Goal: Use online tool/utility: Utilize a website feature to perform a specific function

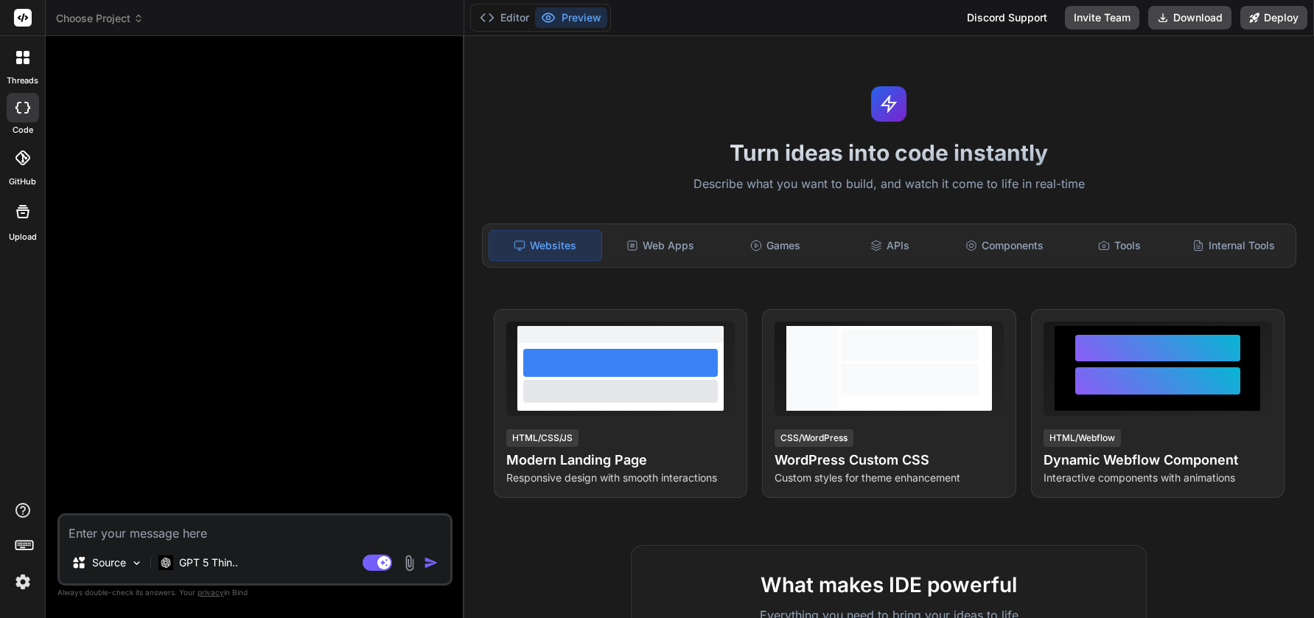
type textarea "x"
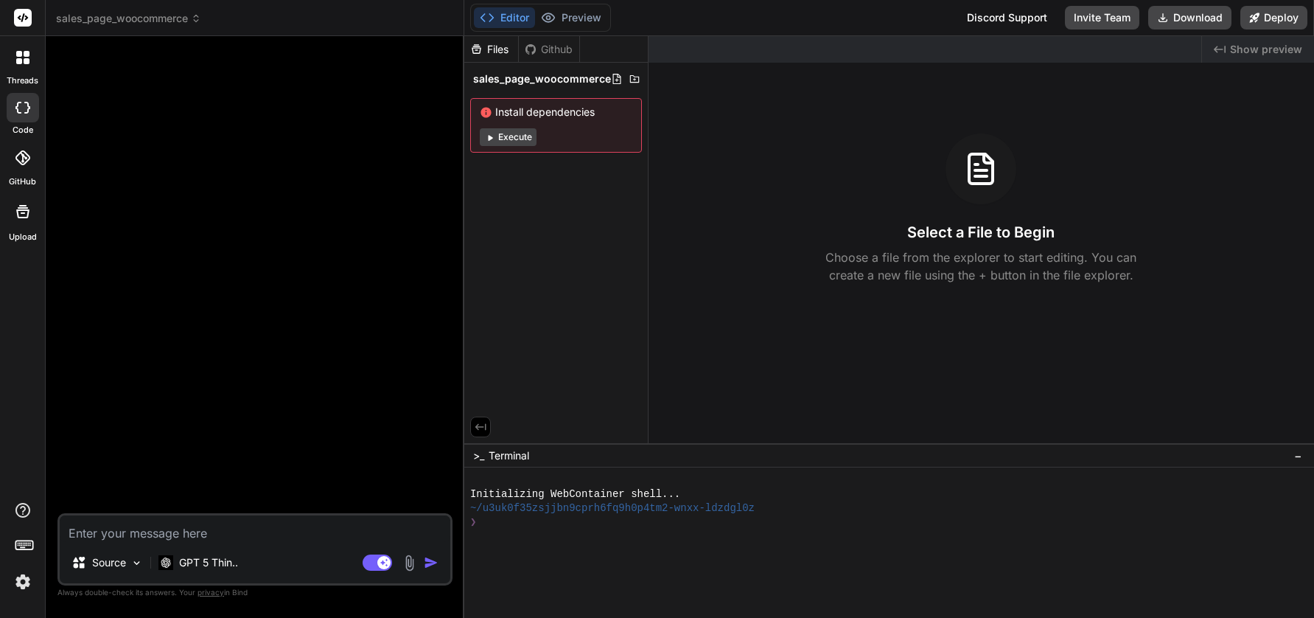
click at [26, 60] on icon at bounding box center [27, 61] width 6 height 6
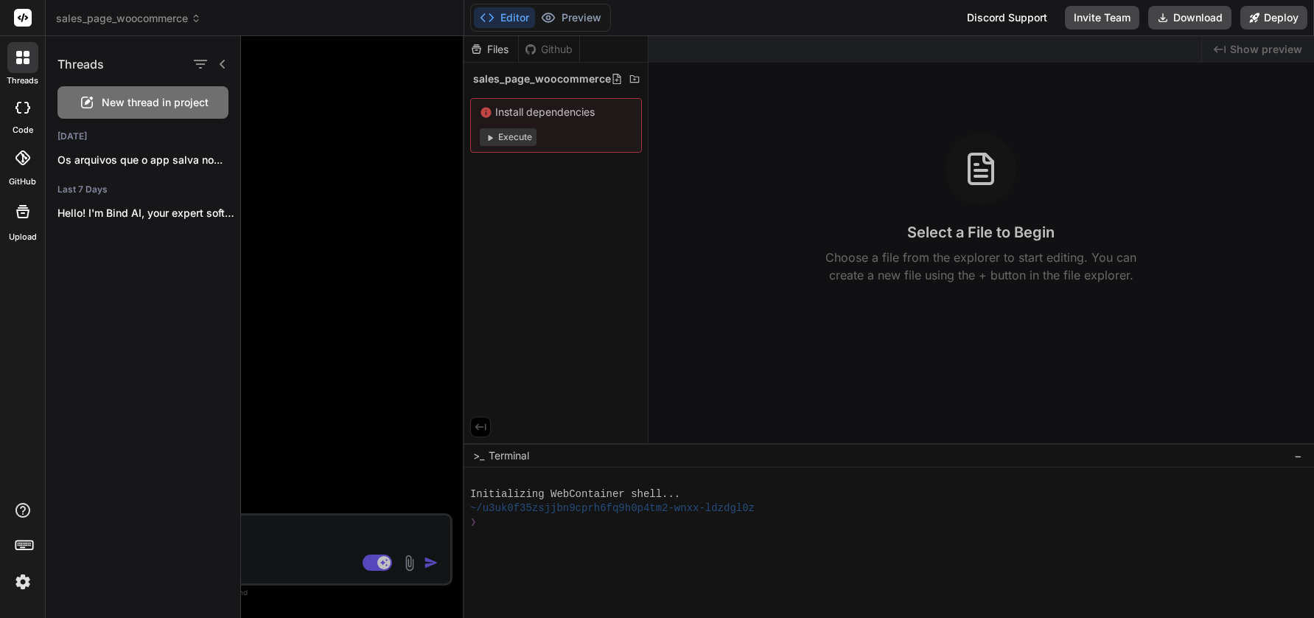
click at [18, 20] on rect at bounding box center [23, 18] width 18 height 18
click at [24, 16] on rect at bounding box center [23, 18] width 18 height 18
click at [24, 53] on icon at bounding box center [27, 54] width 6 height 6
click at [303, 214] on div at bounding box center [777, 327] width 1073 height 582
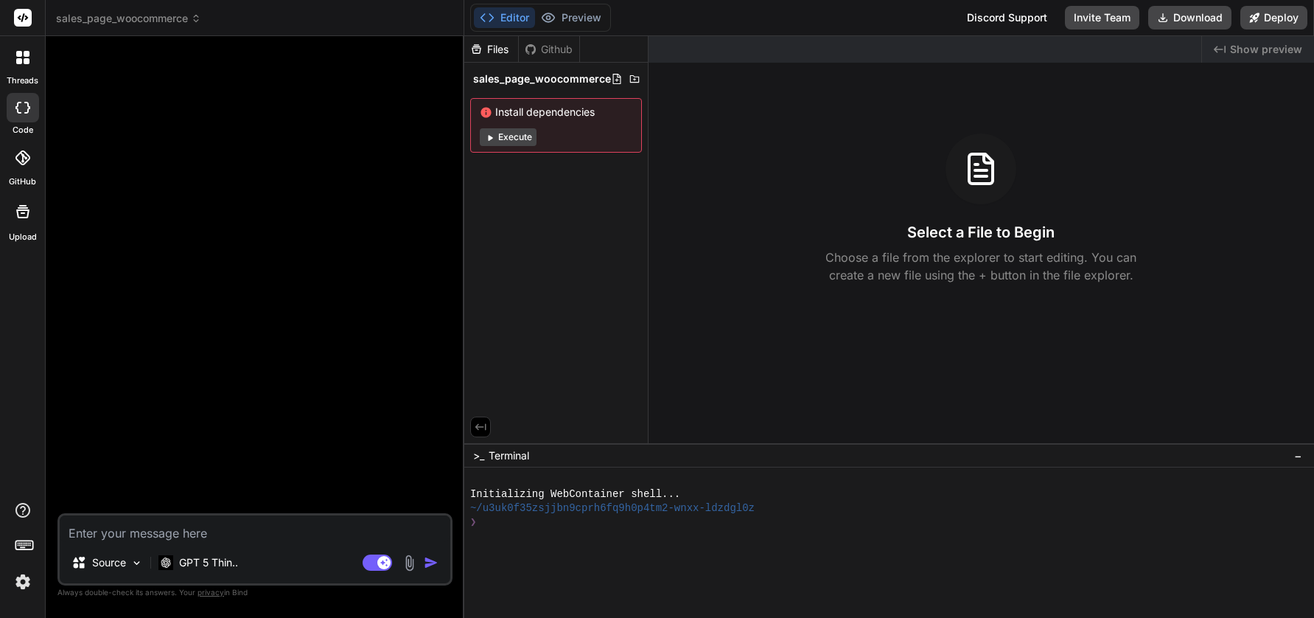
click at [17, 15] on rect at bounding box center [23, 18] width 18 height 18
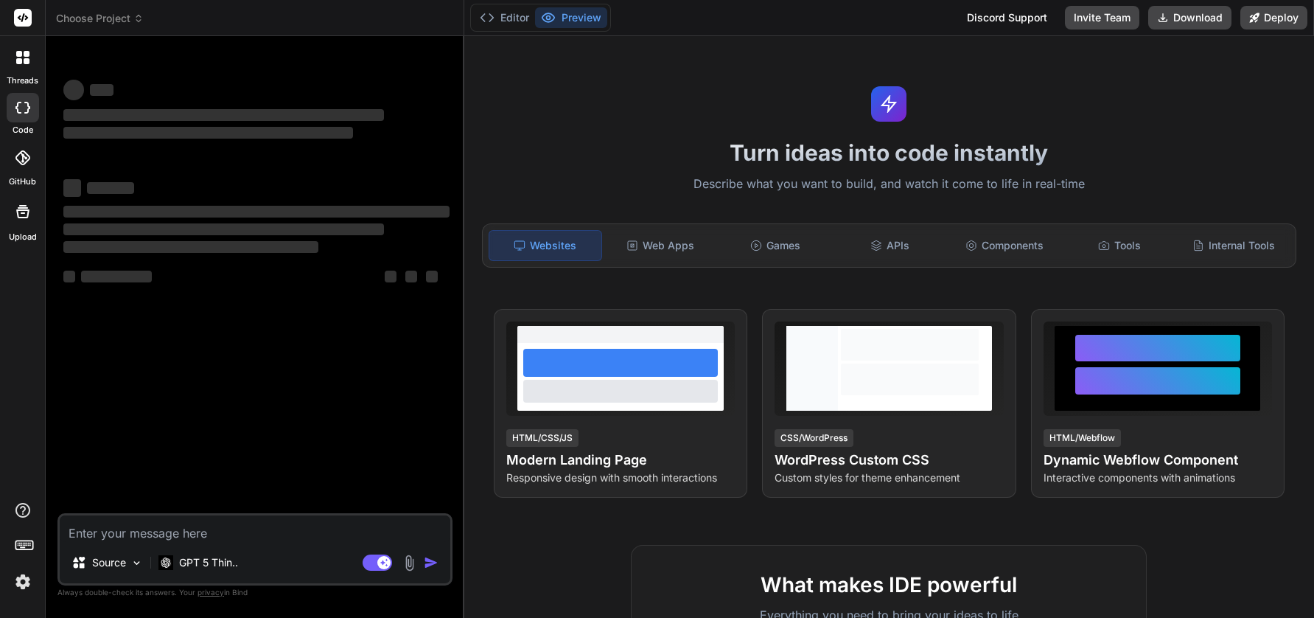
type textarea "x"
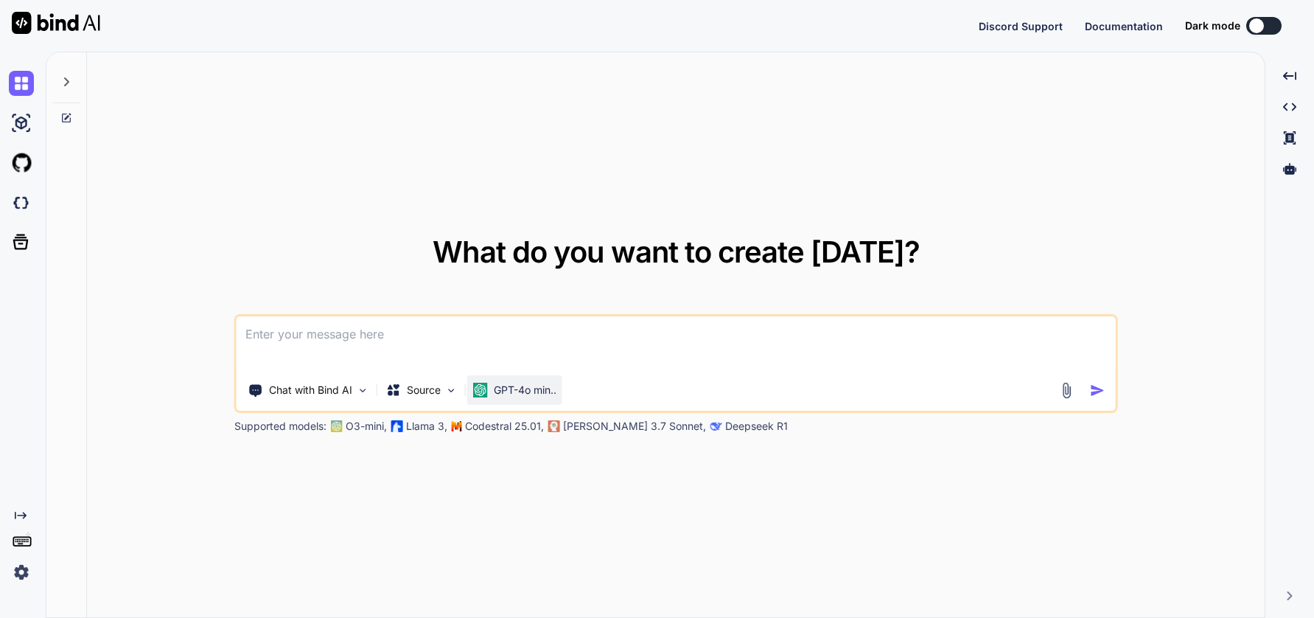
click at [515, 383] on p "GPT-4o min.." at bounding box center [525, 390] width 63 height 15
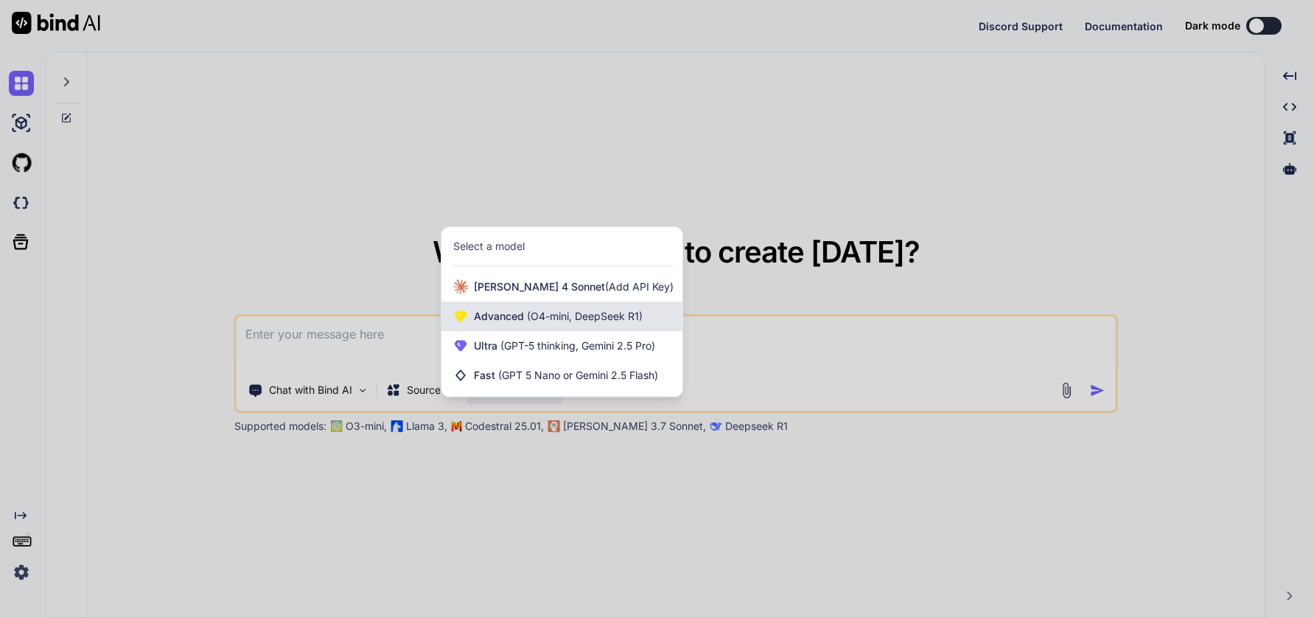
click at [573, 325] on div "Advanced (O4-mini, DeepSeek R1)" at bounding box center [562, 315] width 241 height 29
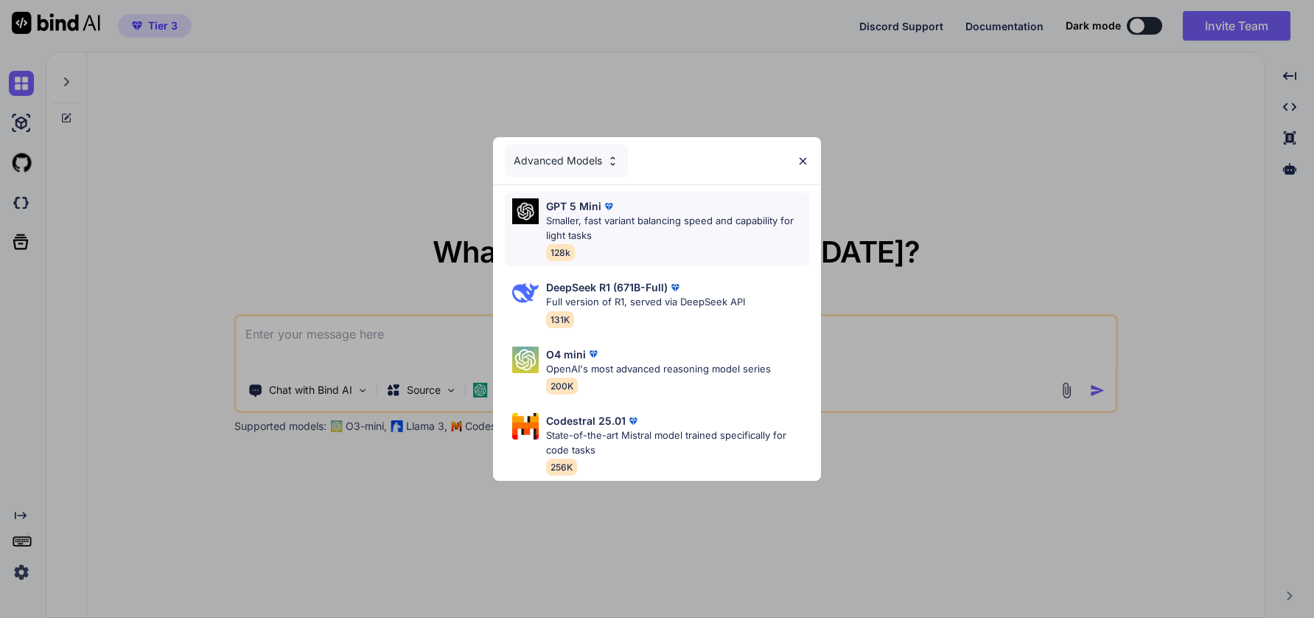
click at [722, 243] on div "GPT 5 Mini Smaller, fast variant balancing speed and capability for light tasks…" at bounding box center [678, 229] width 264 height 62
type textarea "x"
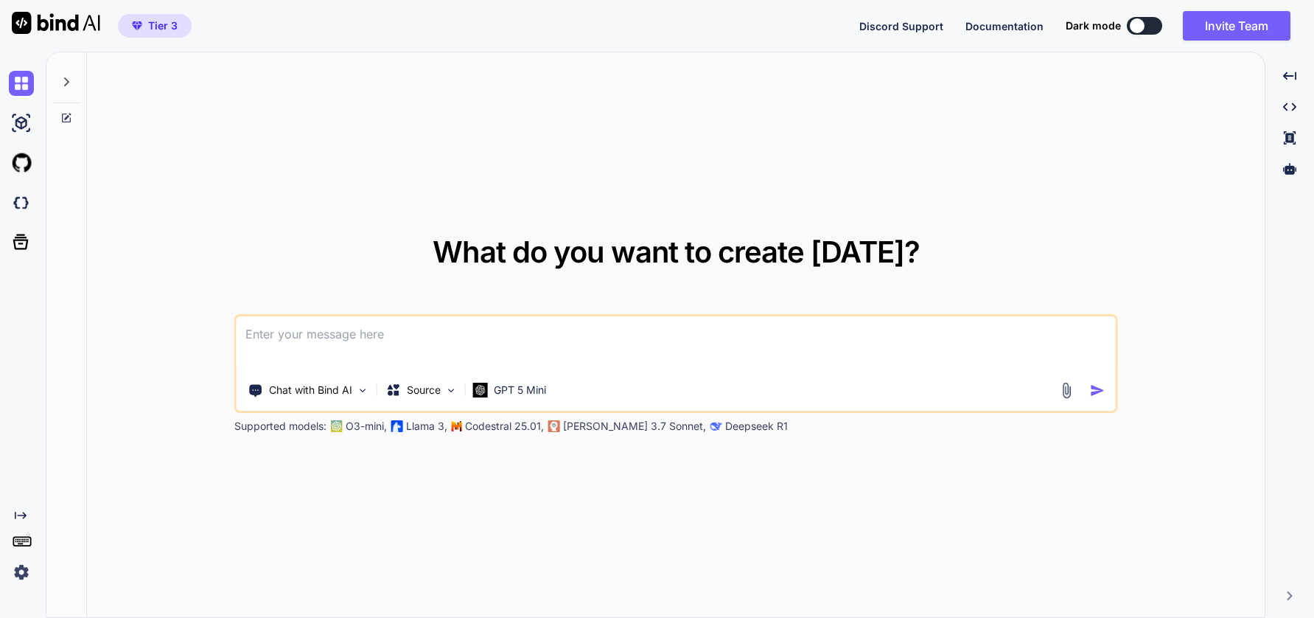
click at [677, 352] on textarea at bounding box center [676, 343] width 879 height 55
click at [534, 388] on p "GPT 5 Mini" at bounding box center [520, 390] width 52 height 15
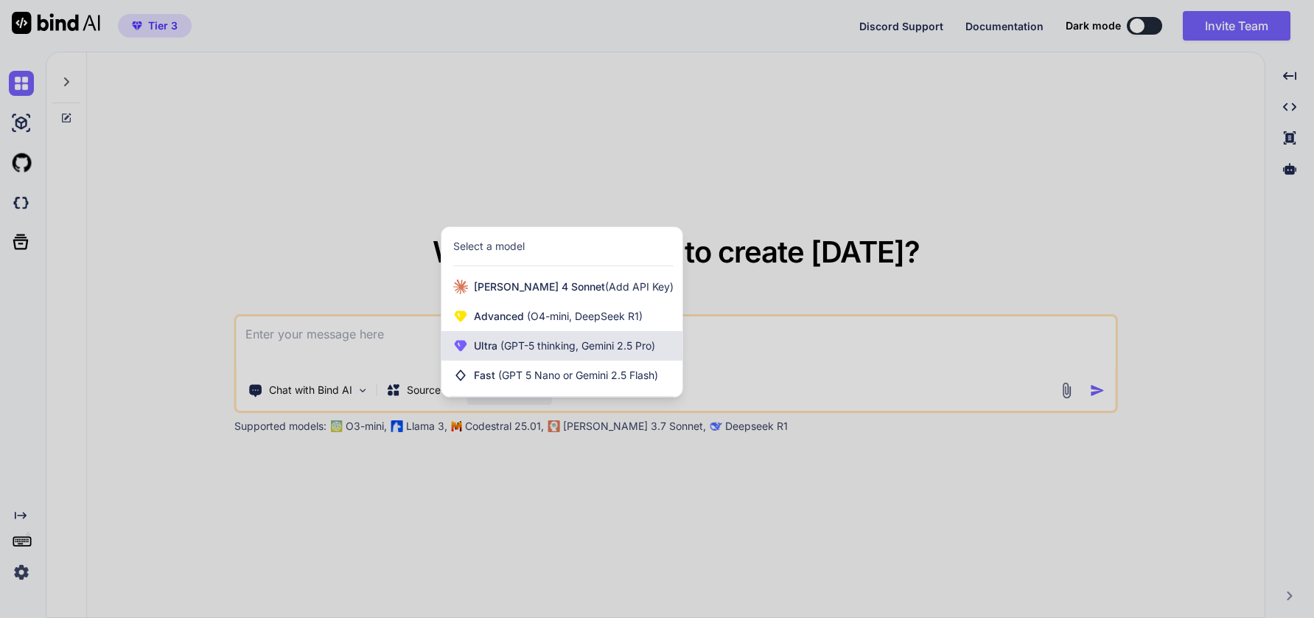
click at [558, 349] on span "(GPT-5 thinking, Gemini 2.5 Pro)" at bounding box center [577, 345] width 158 height 13
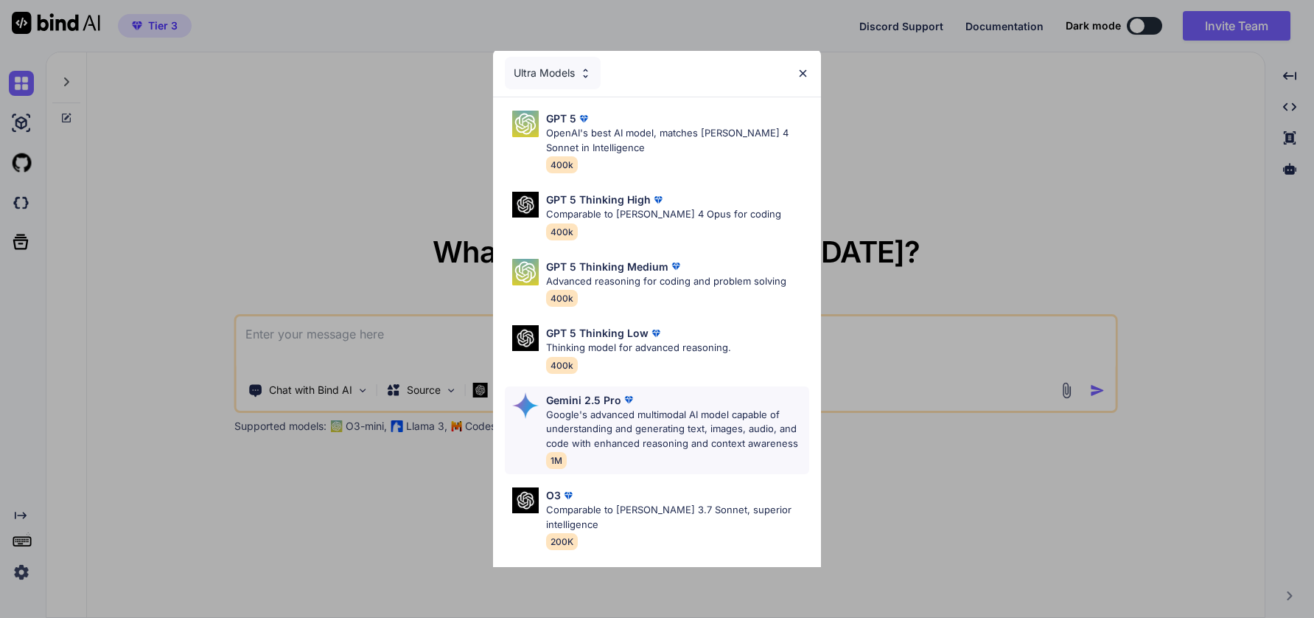
scroll to position [4, 0]
click at [685, 435] on p "Google's advanced multimodal AI model capable of understanding and generating t…" at bounding box center [678, 426] width 264 height 43
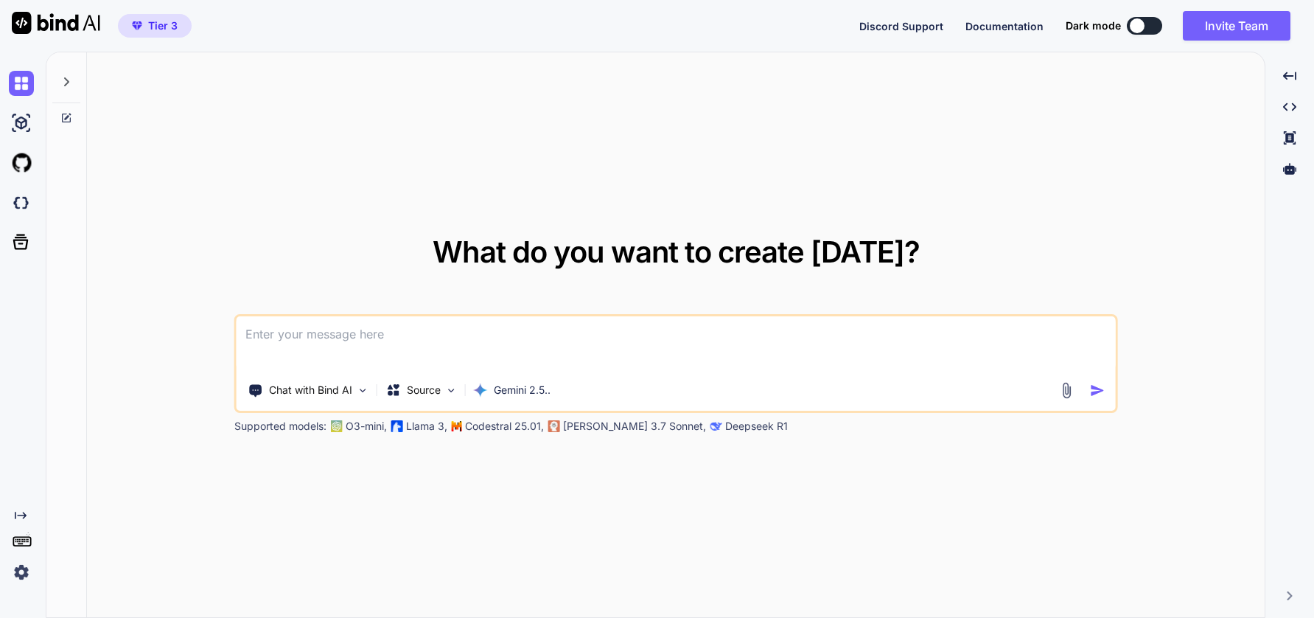
click at [479, 342] on textarea at bounding box center [676, 343] width 879 height 55
click at [324, 342] on textarea at bounding box center [676, 343] width 879 height 55
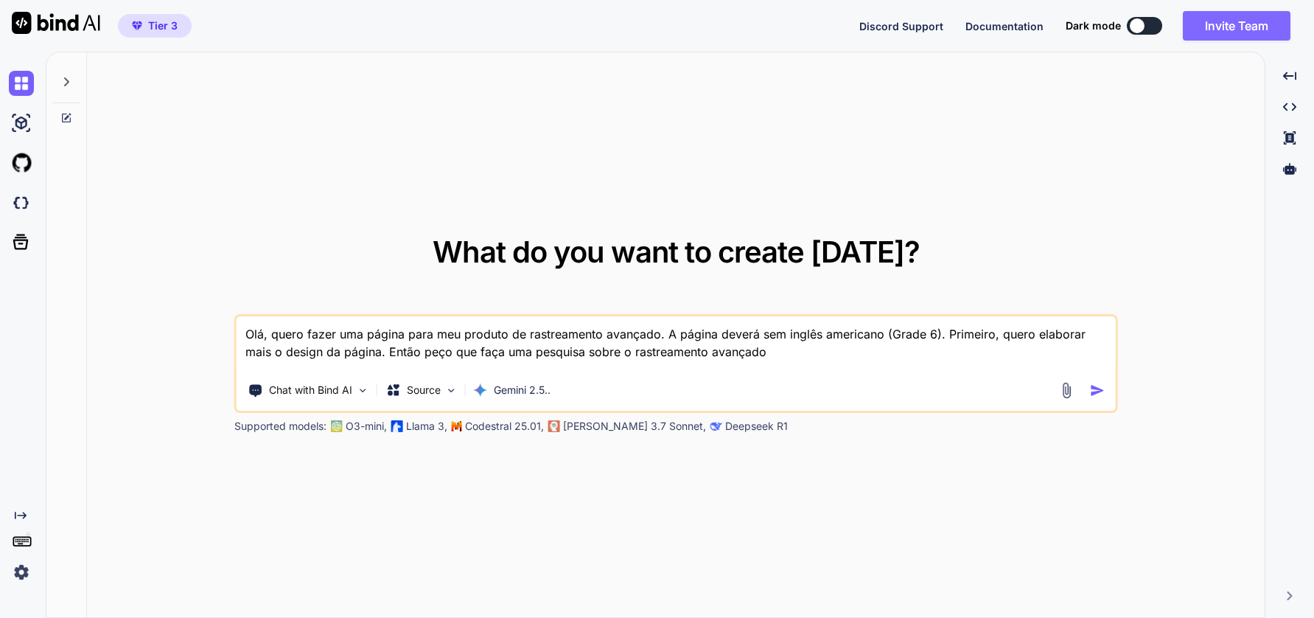
type textarea "Olá, quero fazer uma página para meu produto de rastreamento avançado. A página…"
